Goal: Find specific page/section: Find specific page/section

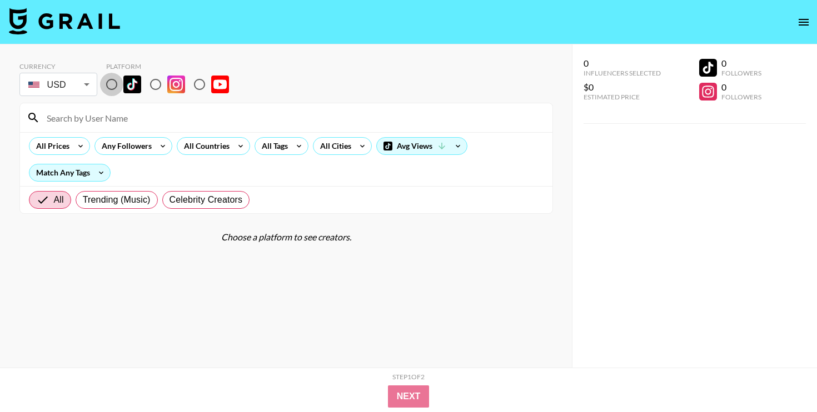
click at [108, 88] on input "radio" at bounding box center [111, 84] width 23 height 23
radio input "true"
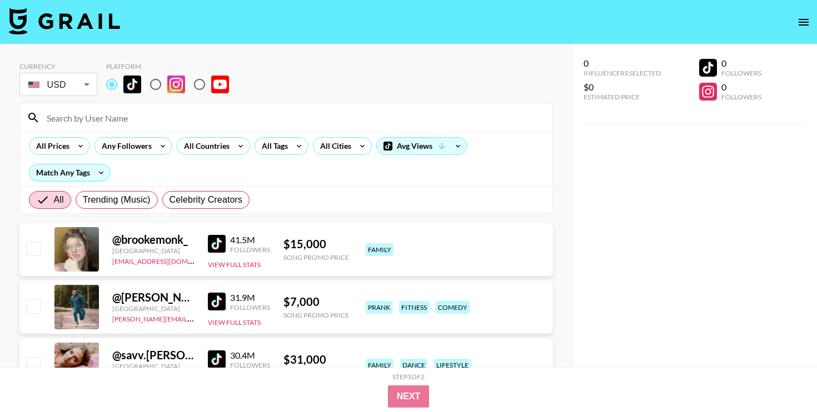
click at [112, 109] on input at bounding box center [293, 118] width 506 height 18
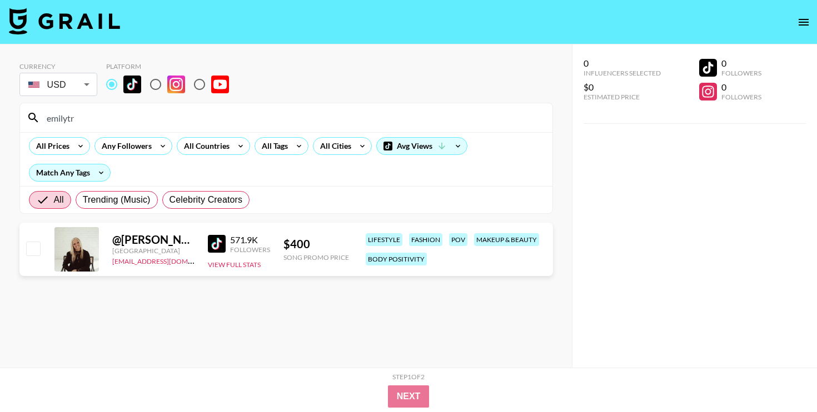
type input "emilytr"
click at [231, 270] on div "@ [PERSON_NAME].traveller [GEOGRAPHIC_DATA] [PERSON_NAME][EMAIL_ADDRESS][DOMAIN…" at bounding box center [285, 249] width 533 height 53
click at [231, 267] on button "View Full Stats" at bounding box center [234, 265] width 53 height 8
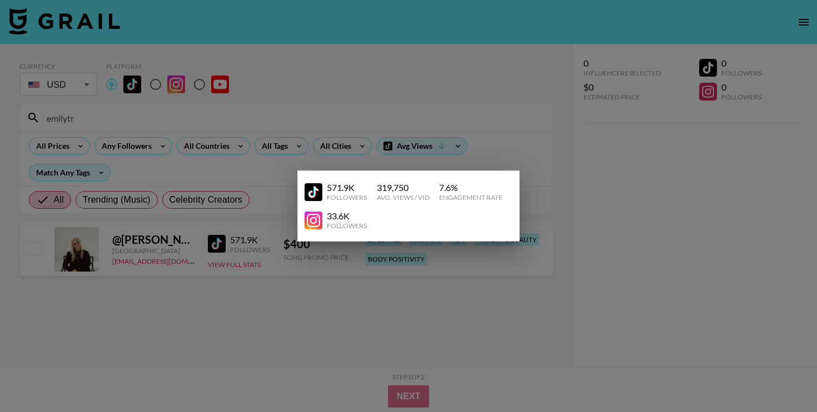
click at [308, 304] on div at bounding box center [408, 206] width 817 height 412
